Goal: Communication & Community: Answer question/provide support

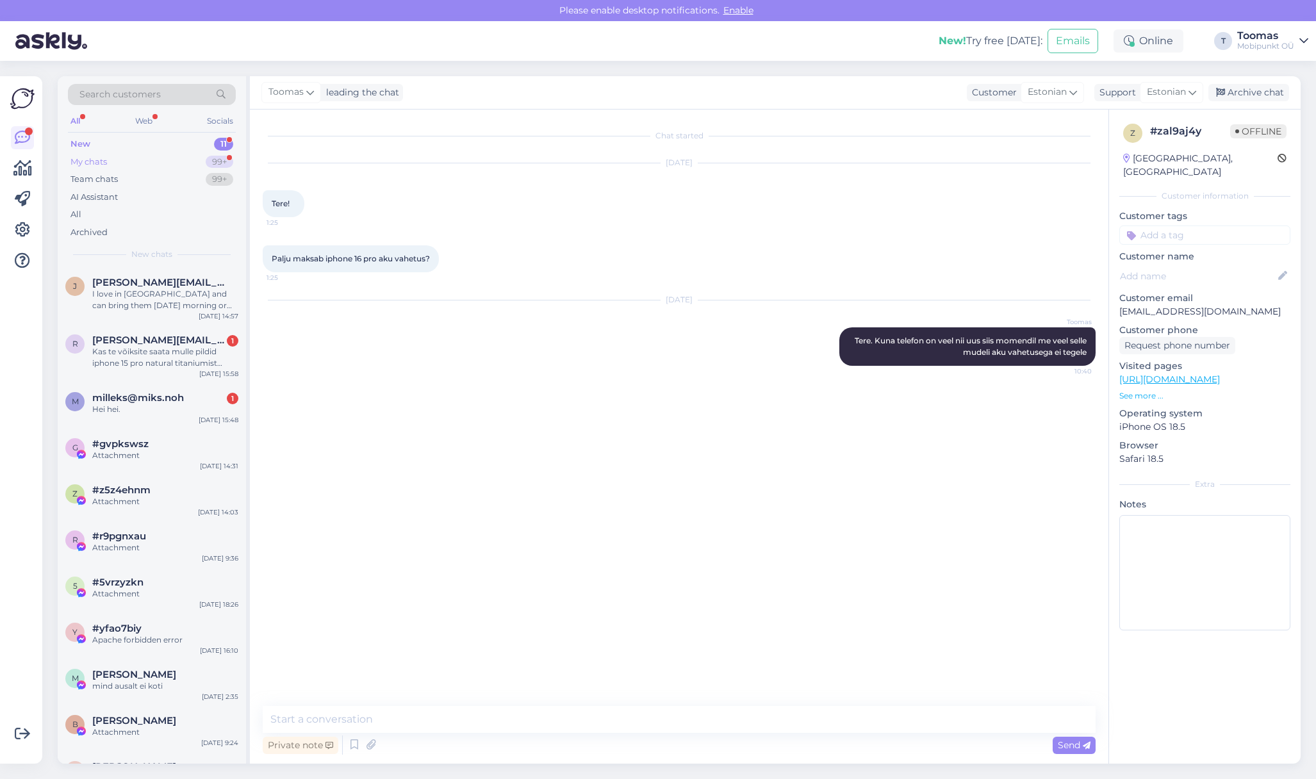
click at [220, 160] on div "99+" at bounding box center [220, 162] width 28 height 13
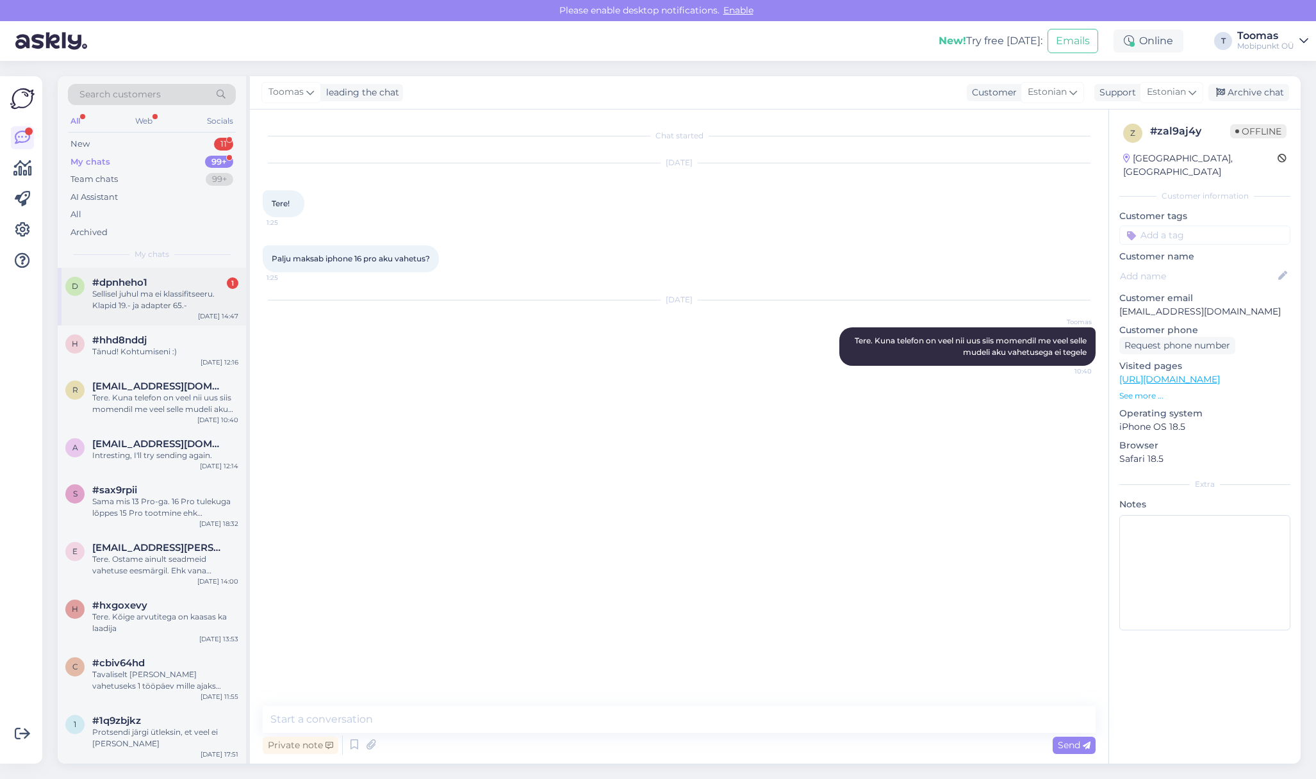
click at [171, 297] on div "Sellisel juhul ma ei klassifitseeru. Klapid 19.- ja adapter 65.-" at bounding box center [165, 299] width 146 height 23
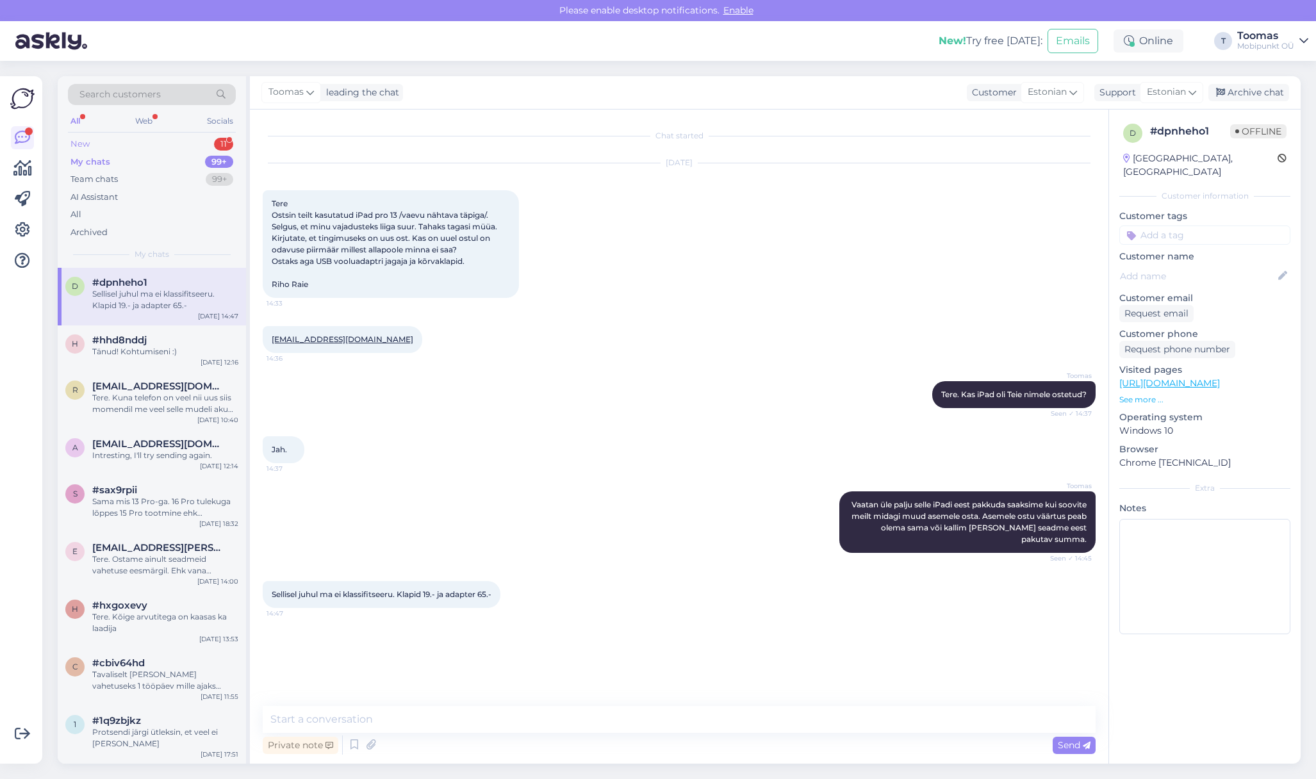
click at [206, 144] on div "New 11" at bounding box center [152, 144] width 168 height 18
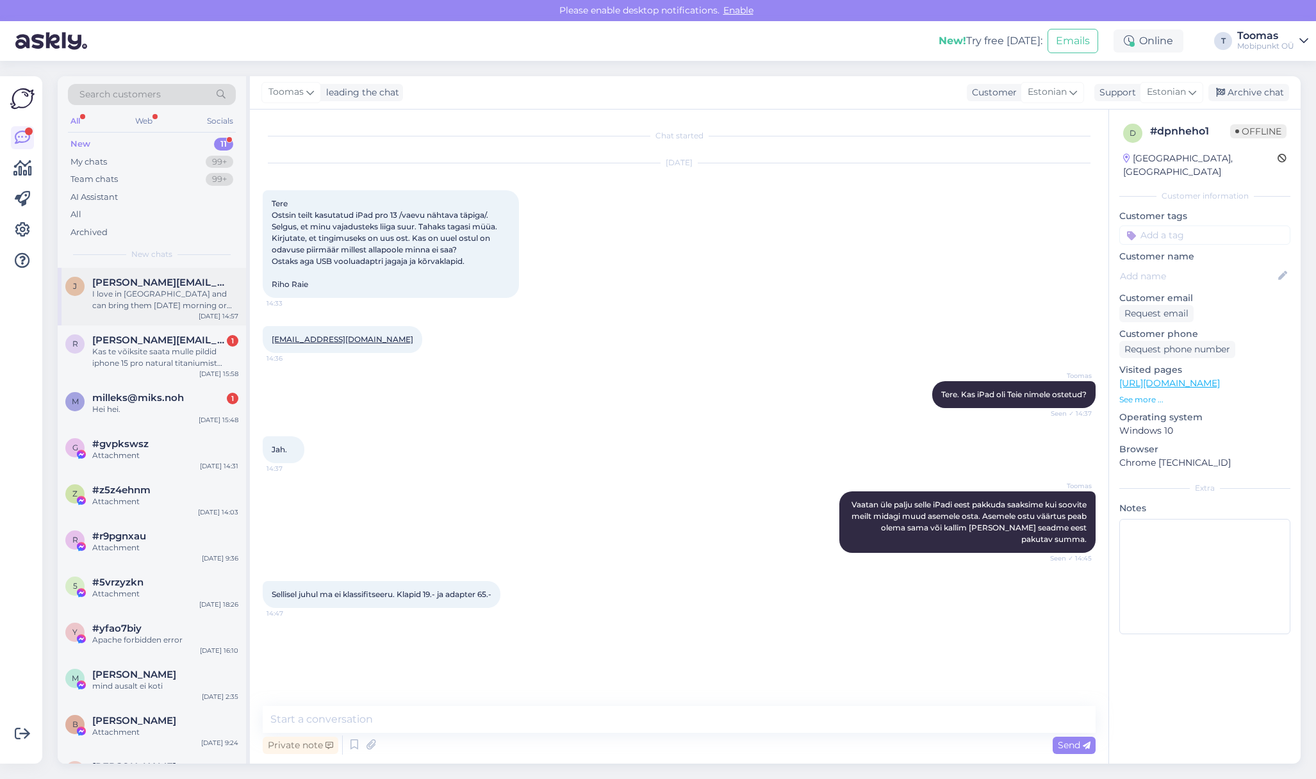
click at [162, 283] on span "[PERSON_NAME][EMAIL_ADDRESS][DOMAIN_NAME]" at bounding box center [158, 283] width 133 height 12
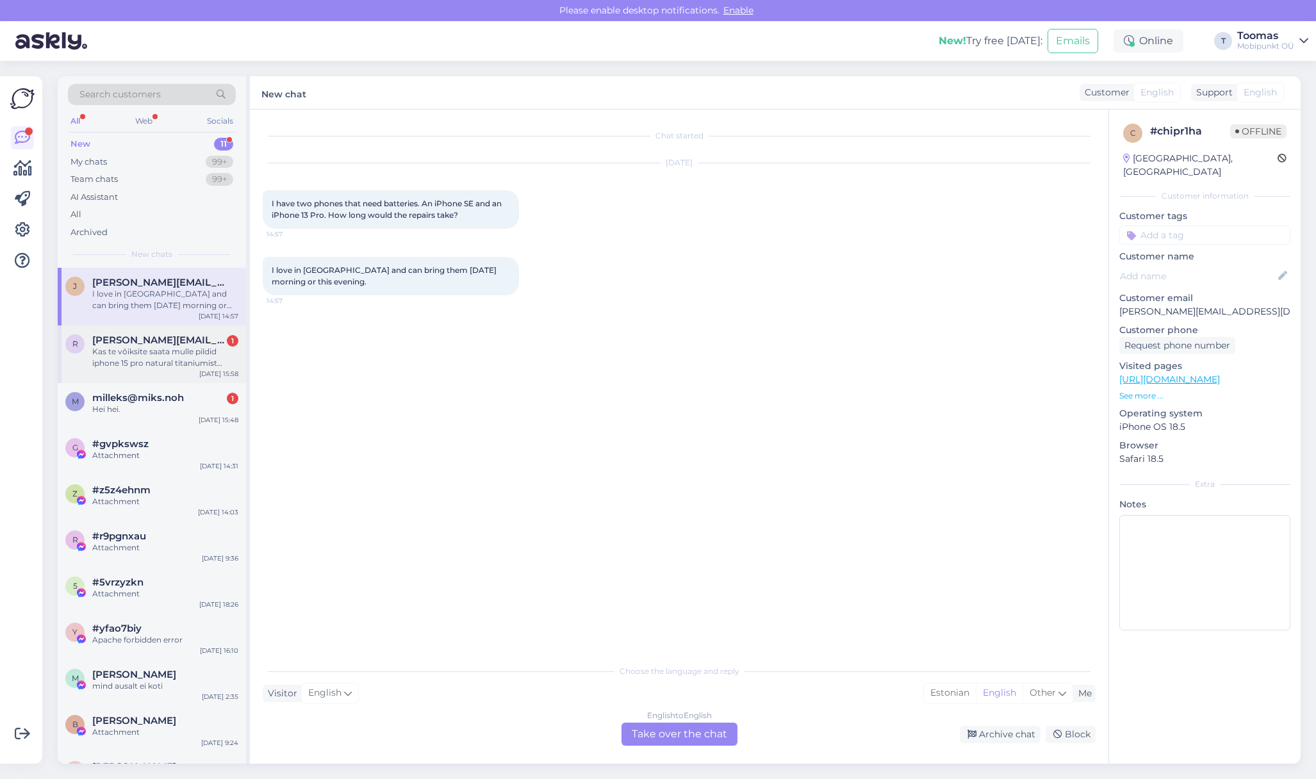
click at [170, 366] on div "Kas te võiksite saata mulle pildid iphone 15 pro natural titaniumist grade A [P…" at bounding box center [165, 357] width 146 height 23
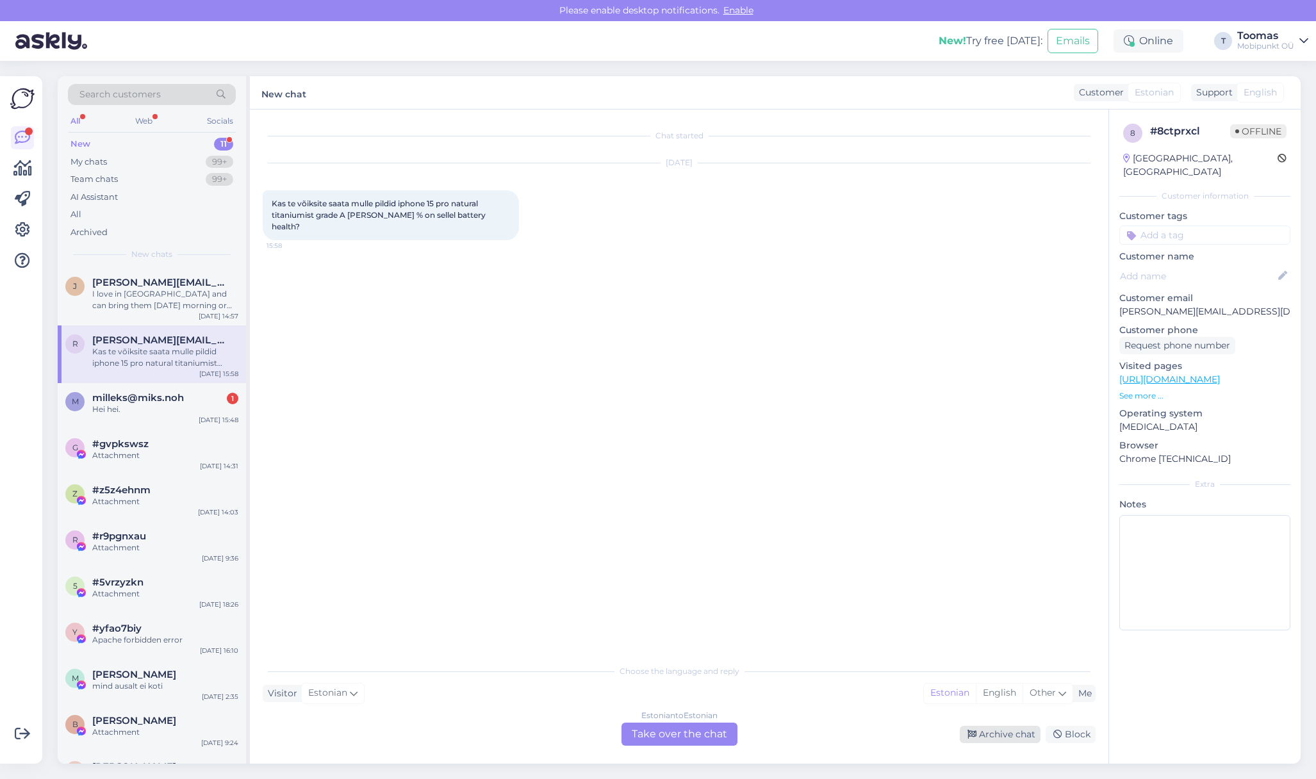
click at [1003, 737] on div "Archive chat" at bounding box center [1000, 734] width 81 height 17
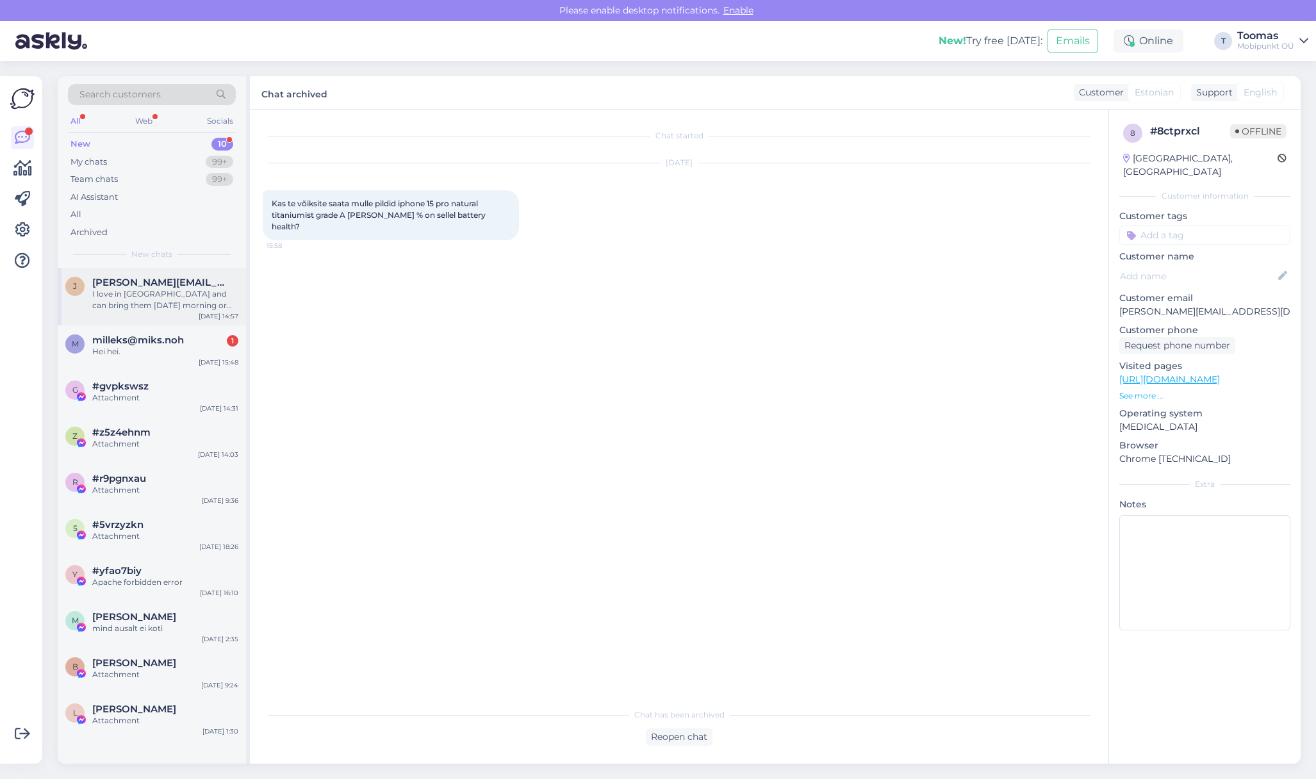
click at [140, 318] on div "j [PERSON_NAME][EMAIL_ADDRESS][DOMAIN_NAME] I love in [GEOGRAPHIC_DATA] and can…" at bounding box center [152, 297] width 188 height 58
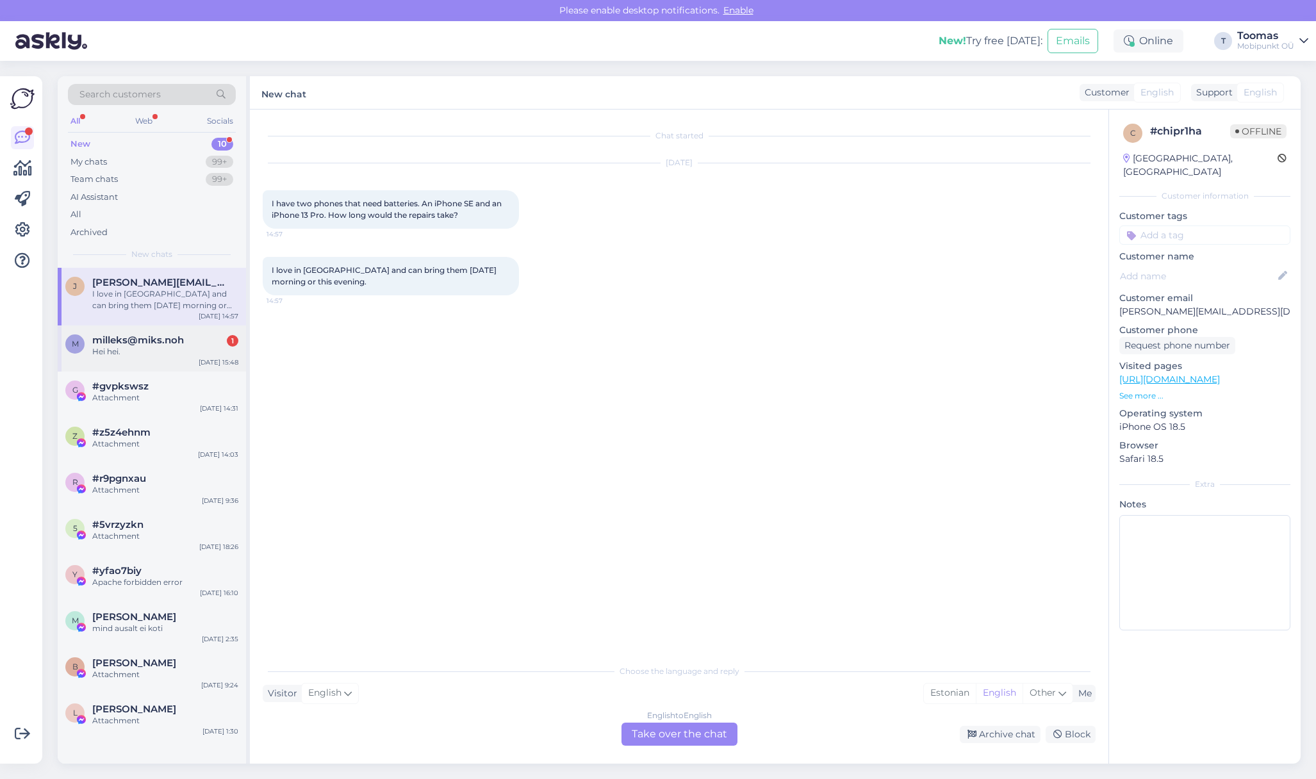
click at [140, 328] on div "m milleks@miks.noh 1 Hei hei. [DATE] 15:48" at bounding box center [152, 348] width 188 height 46
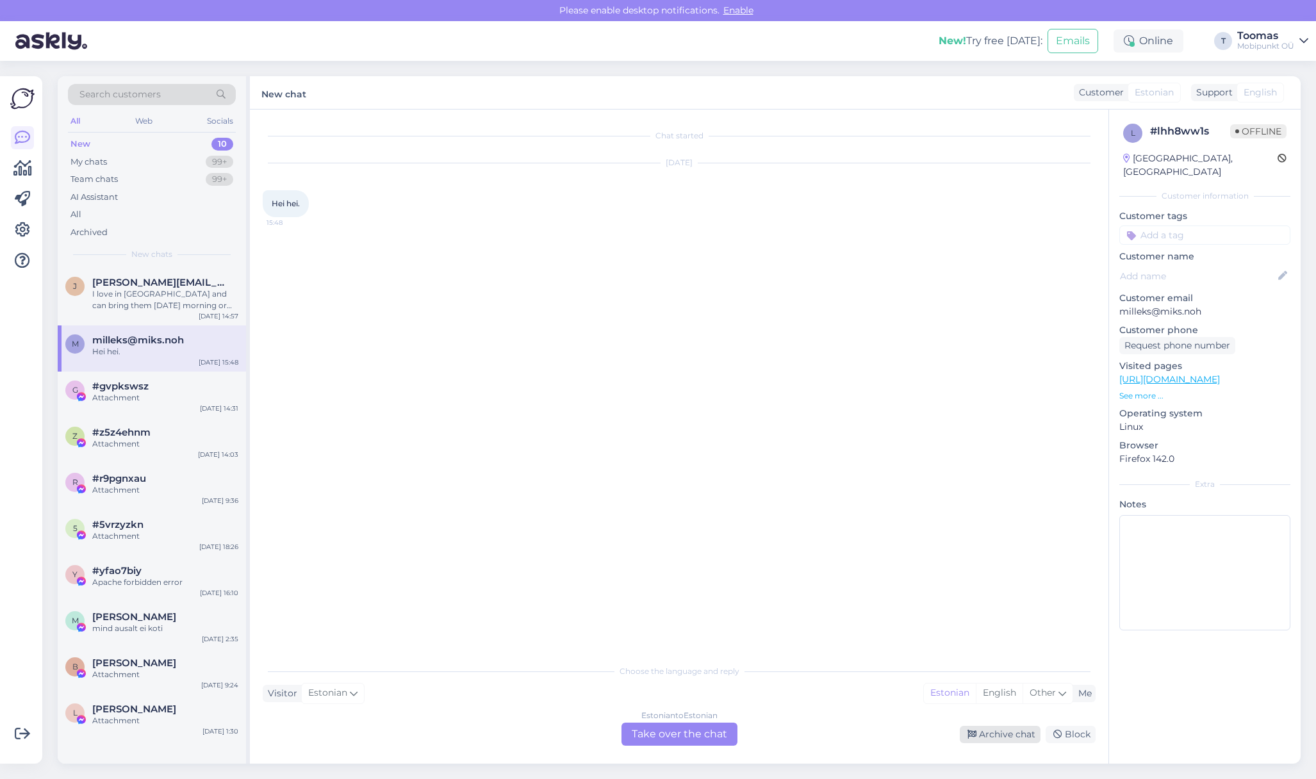
click at [986, 729] on div "Archive chat" at bounding box center [1000, 734] width 81 height 17
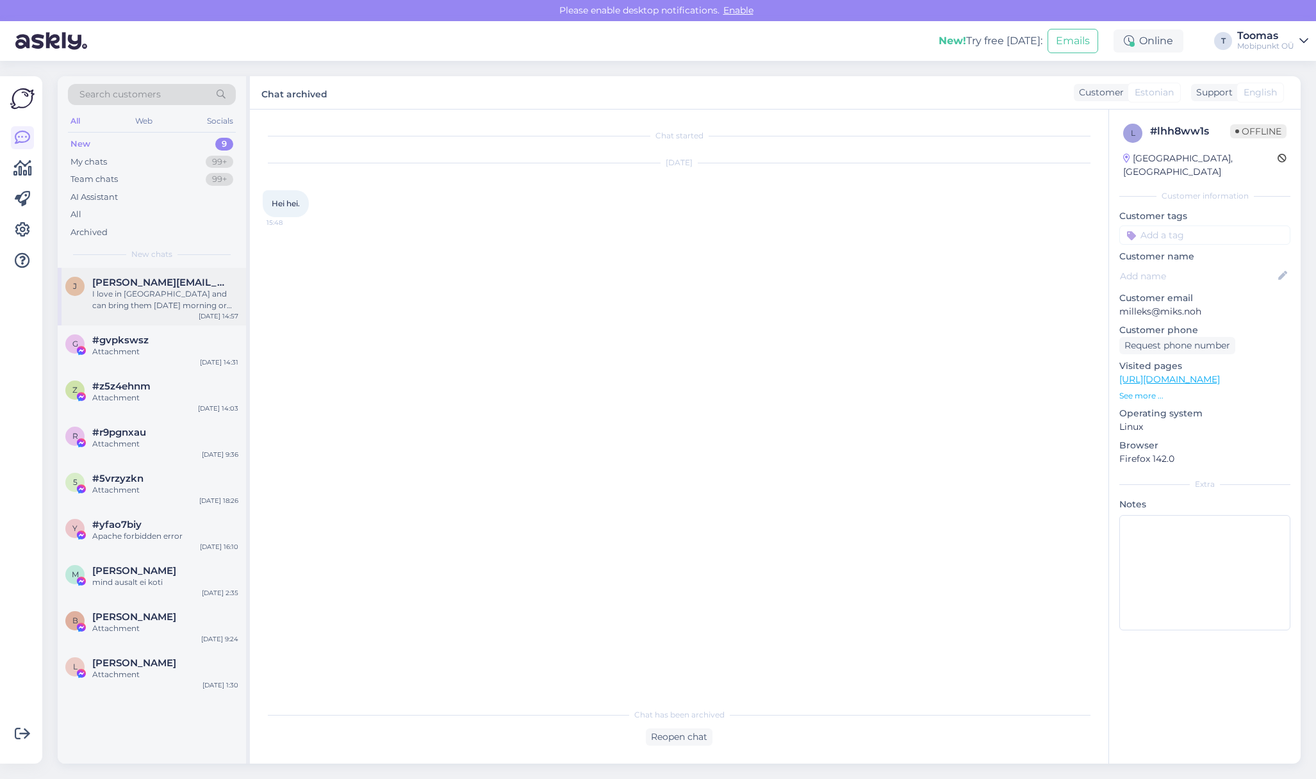
click at [143, 280] on span "[PERSON_NAME][EMAIL_ADDRESS][DOMAIN_NAME]" at bounding box center [158, 283] width 133 height 12
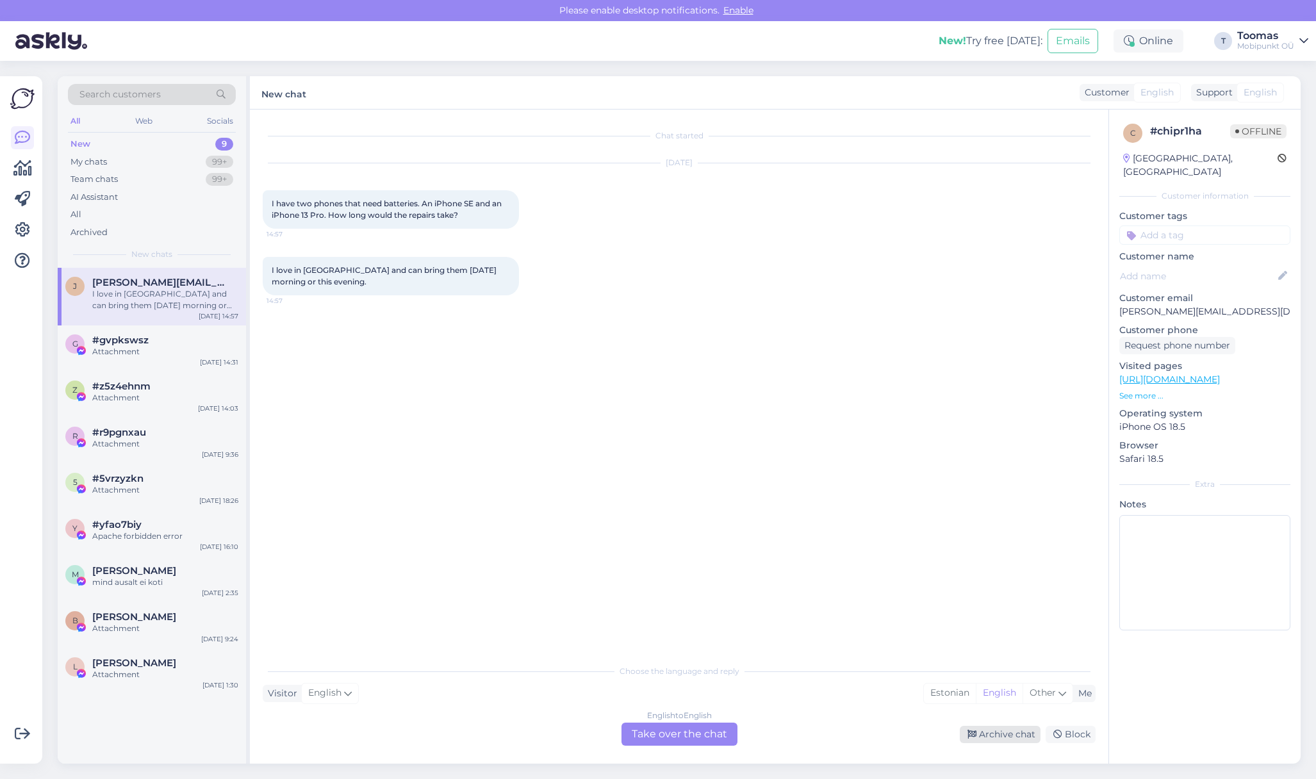
click at [976, 737] on icon at bounding box center [971, 734] width 9 height 9
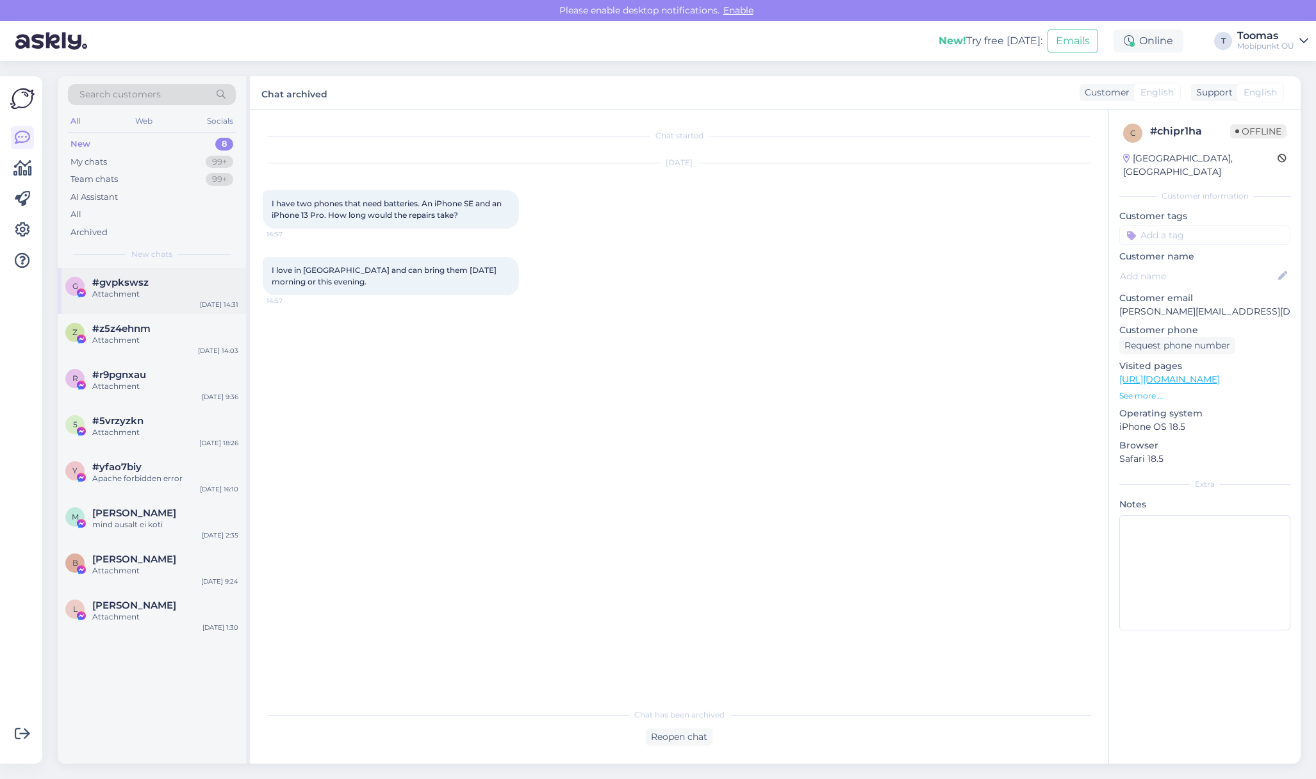
click at [222, 309] on div "[DATE] 14:31" at bounding box center [219, 305] width 38 height 10
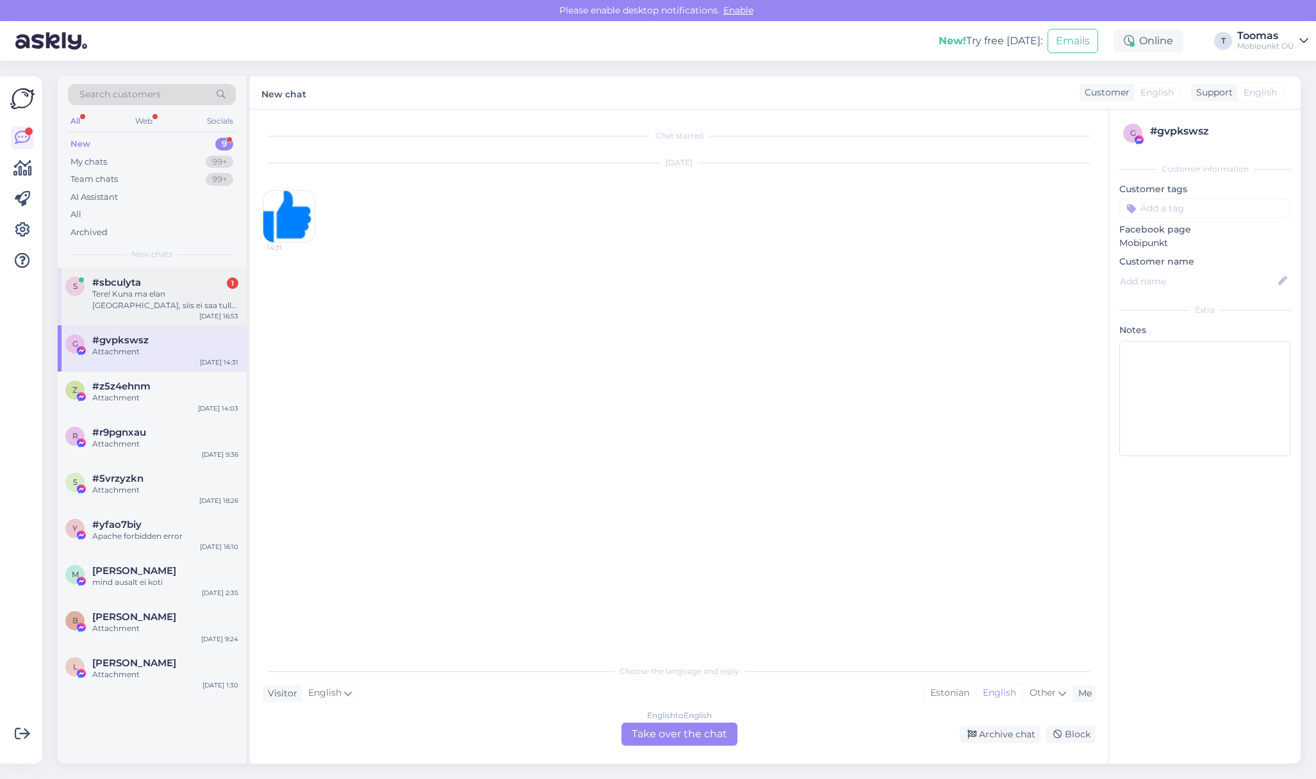
click at [197, 292] on div "Tere! Kuna ma elan [GEOGRAPHIC_DATA], siis ei saa tulla ise esindusse tooteid v…" at bounding box center [165, 299] width 146 height 23
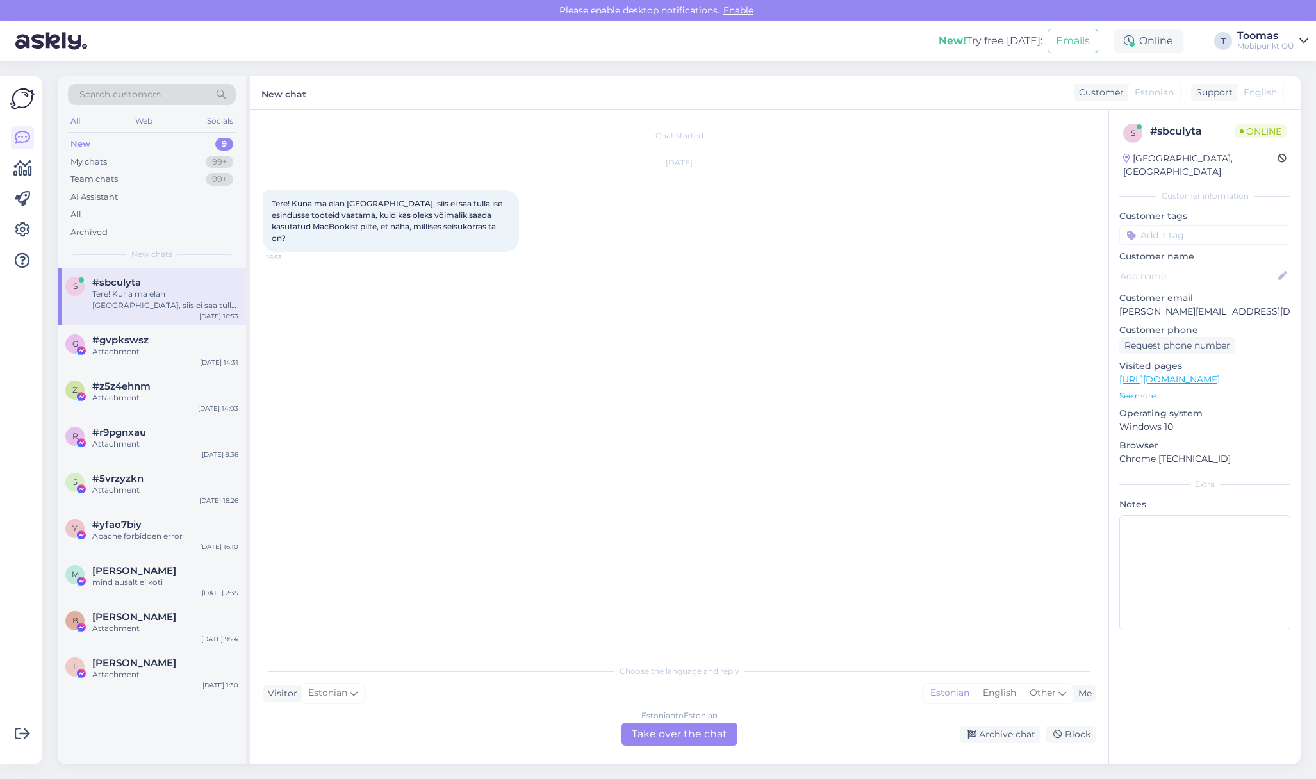
click at [1220, 374] on link "[URL][DOMAIN_NAME]" at bounding box center [1169, 380] width 101 height 12
